Goal: Find specific page/section

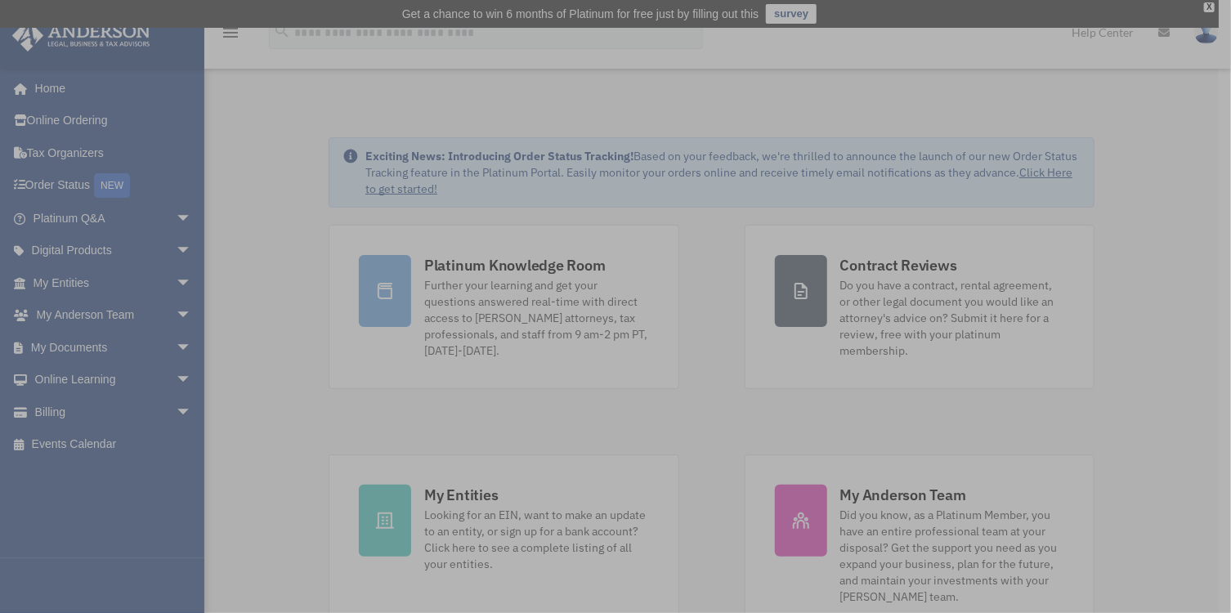
click at [170, 342] on div "x" at bounding box center [615, 306] width 1231 height 613
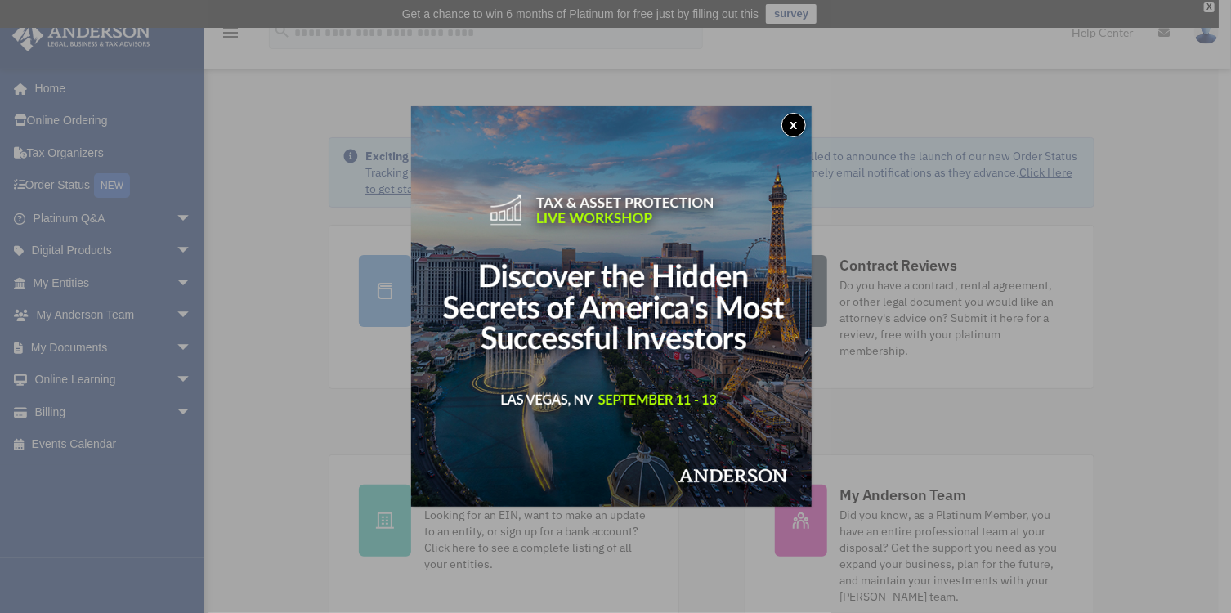
click at [170, 342] on div "x" at bounding box center [615, 306] width 1231 height 613
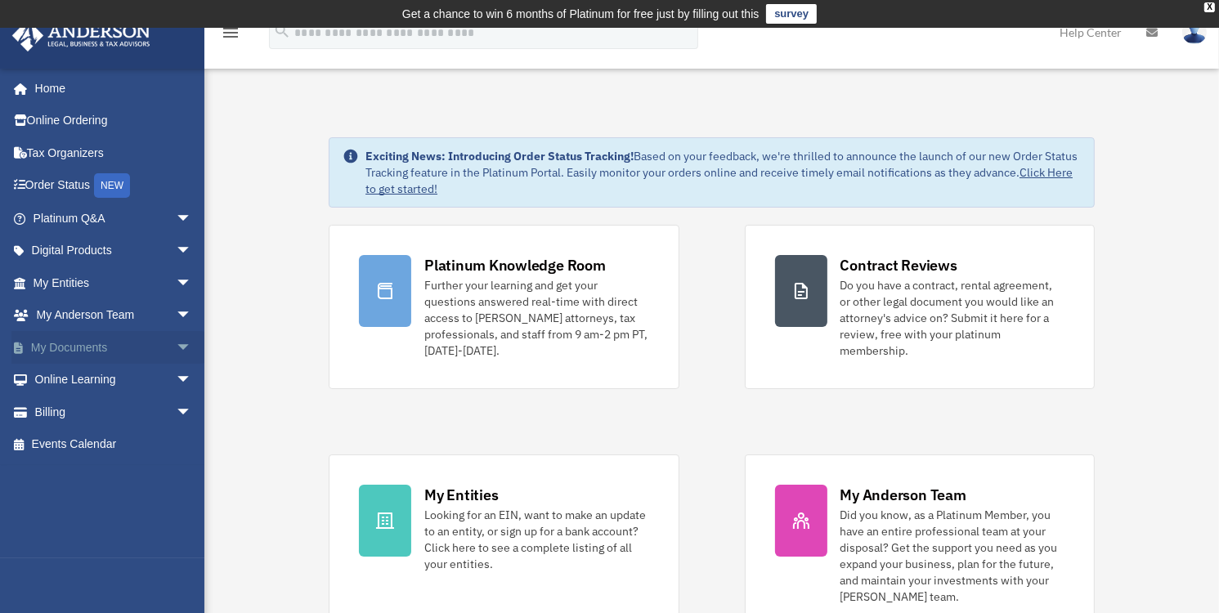
click at [176, 345] on span "arrow_drop_down" at bounding box center [192, 348] width 33 height 34
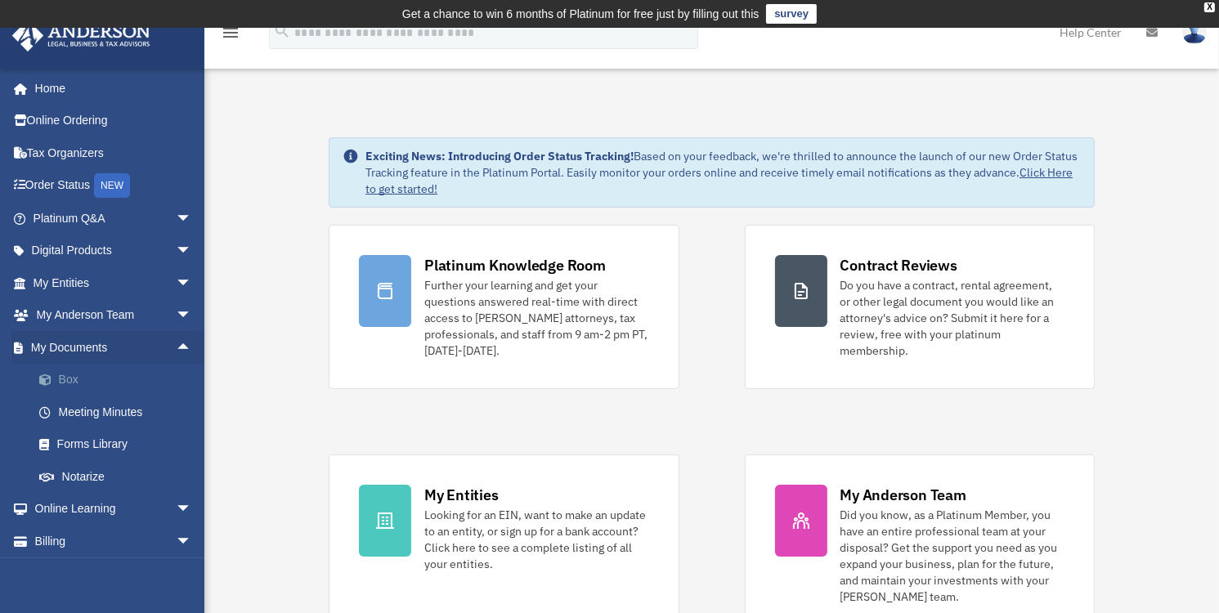
click at [60, 375] on link "Box" at bounding box center [120, 380] width 194 height 33
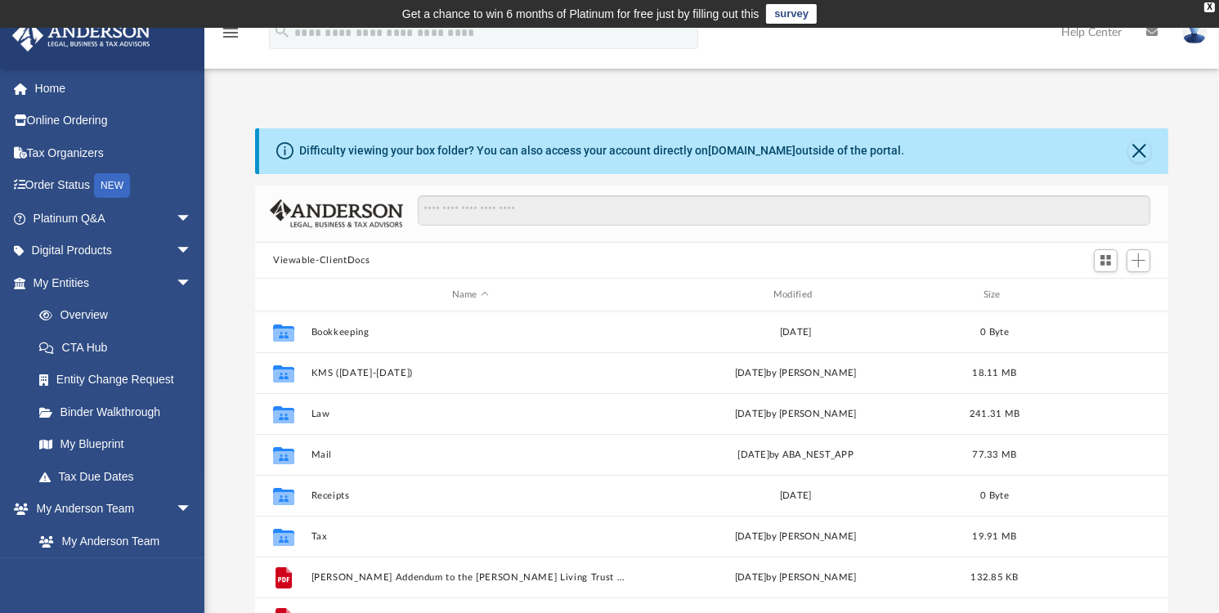
scroll to position [359, 901]
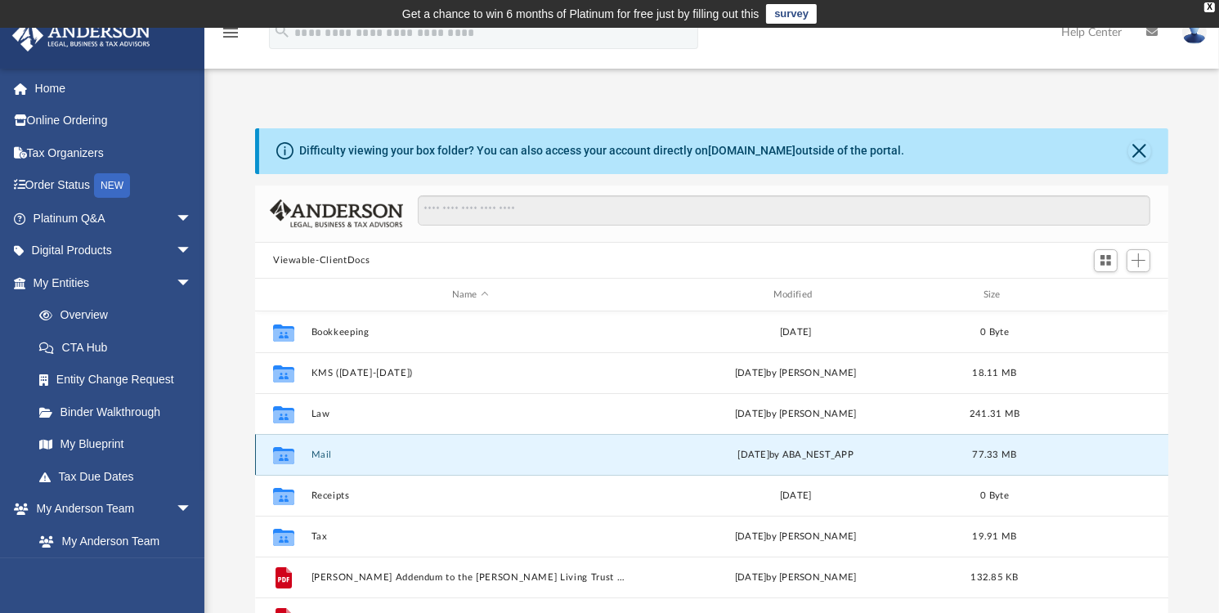
click at [322, 454] on button "Mail" at bounding box center [470, 455] width 318 height 11
click at [322, 452] on button "Mail" at bounding box center [470, 455] width 318 height 11
click at [322, 451] on button "Mail" at bounding box center [470, 455] width 318 height 11
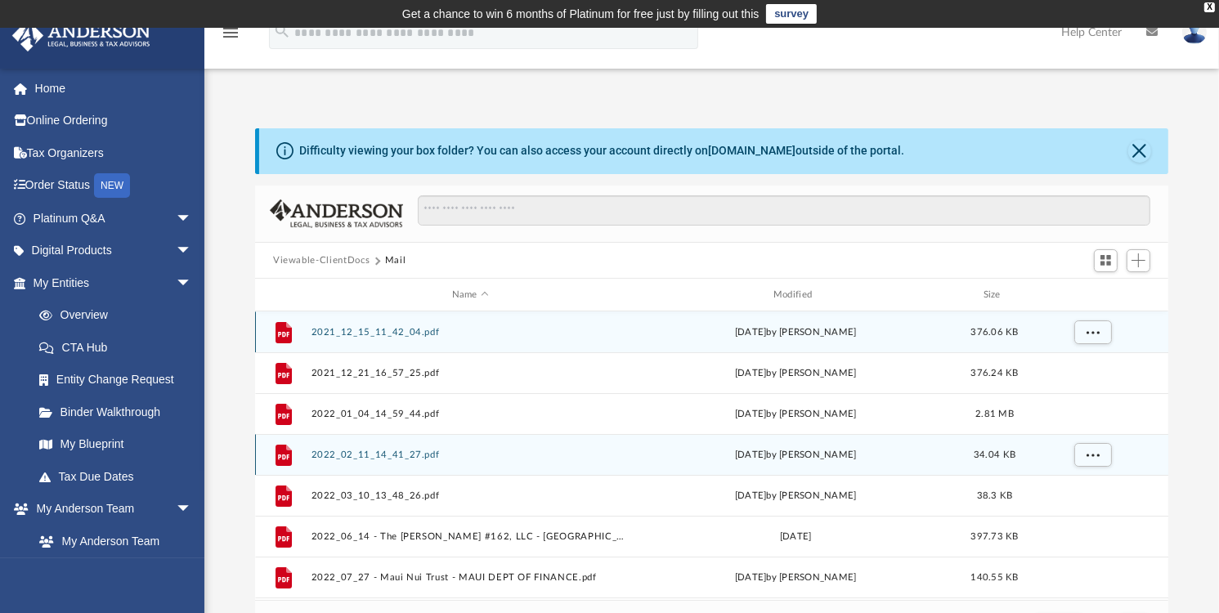
scroll to position [308, 901]
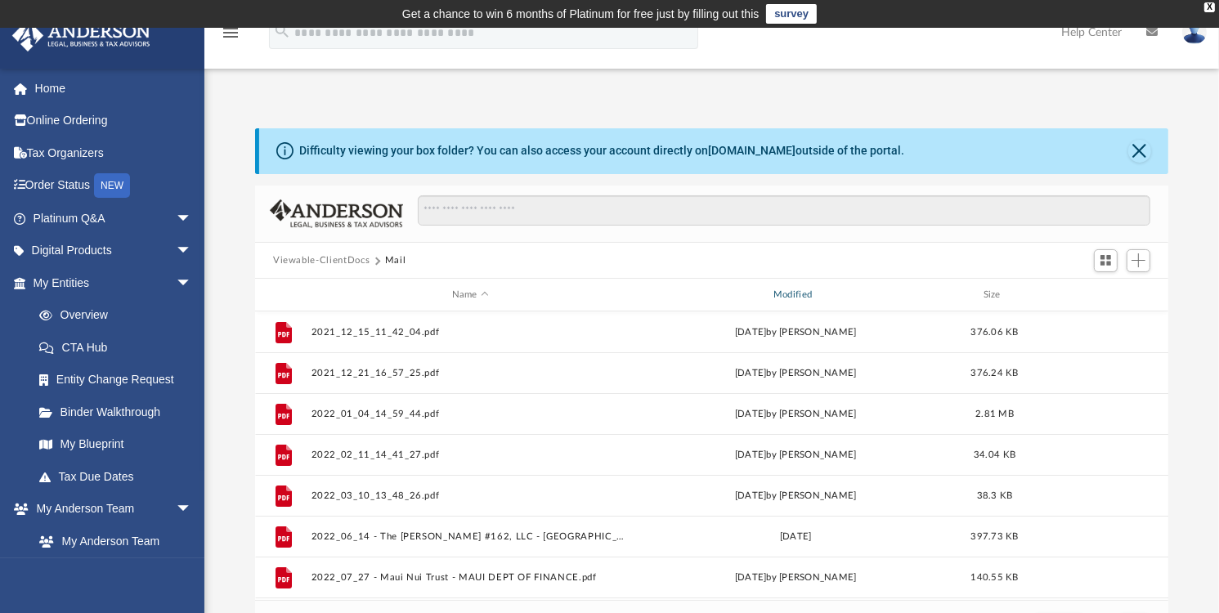
click at [785, 295] on div "Modified" at bounding box center [795, 295] width 319 height 15
click at [785, 294] on div "Modified" at bounding box center [795, 295] width 319 height 15
click at [820, 294] on div "Modified" at bounding box center [795, 295] width 319 height 15
click at [816, 292] on span "Modified" at bounding box center [816, 295] width 7 height 7
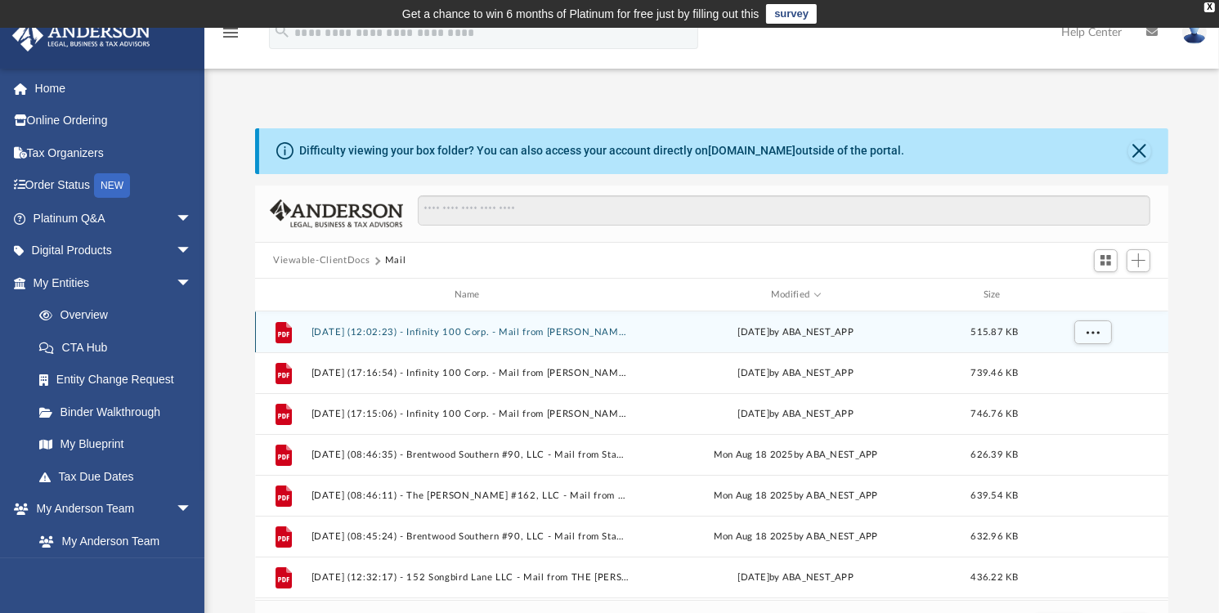
click at [508, 329] on button "2025.09.02 (12:02:23) - Infinity 100 Corp. - Mail from Mr. Burton.pdf" at bounding box center [470, 332] width 318 height 11
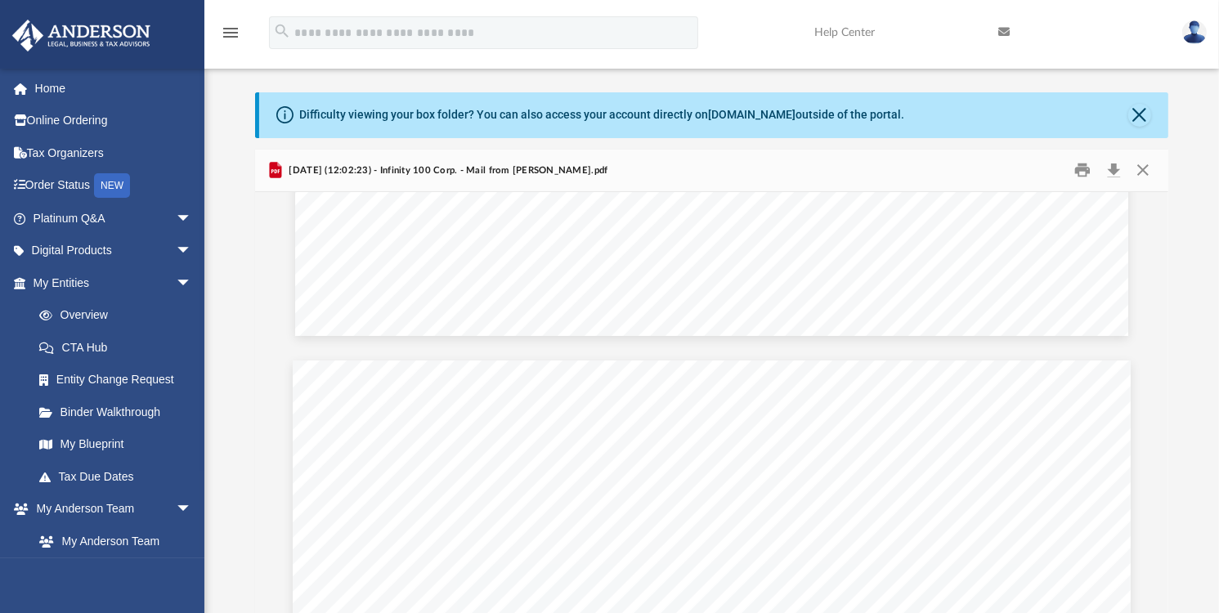
scroll to position [1481, 0]
click at [1193, 28] on img at bounding box center [1194, 32] width 25 height 24
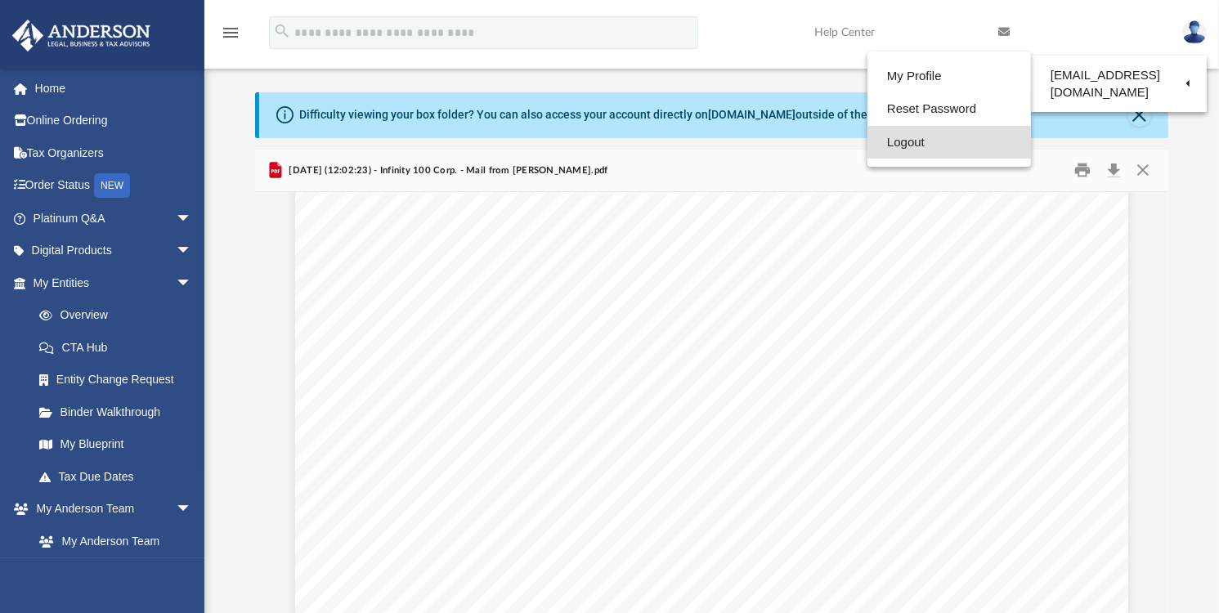
click at [892, 139] on link "Logout" at bounding box center [948, 143] width 163 height 34
